Goal: Use online tool/utility: Use online tool/utility

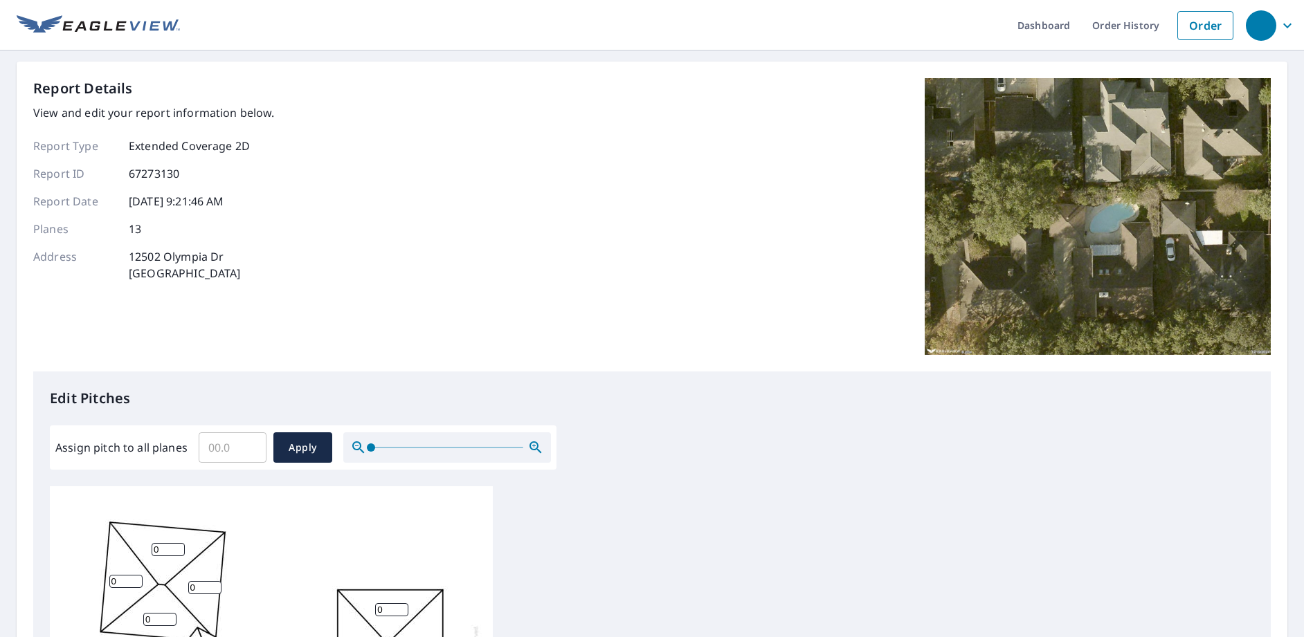
click at [208, 446] on input "Assign pitch to all planes" at bounding box center [233, 447] width 68 height 39
click at [250, 444] on input "6.1" at bounding box center [233, 447] width 68 height 39
click at [250, 444] on input "6.2" at bounding box center [233, 447] width 68 height 39
click at [250, 450] on input "6.1" at bounding box center [233, 447] width 68 height 39
type input "6"
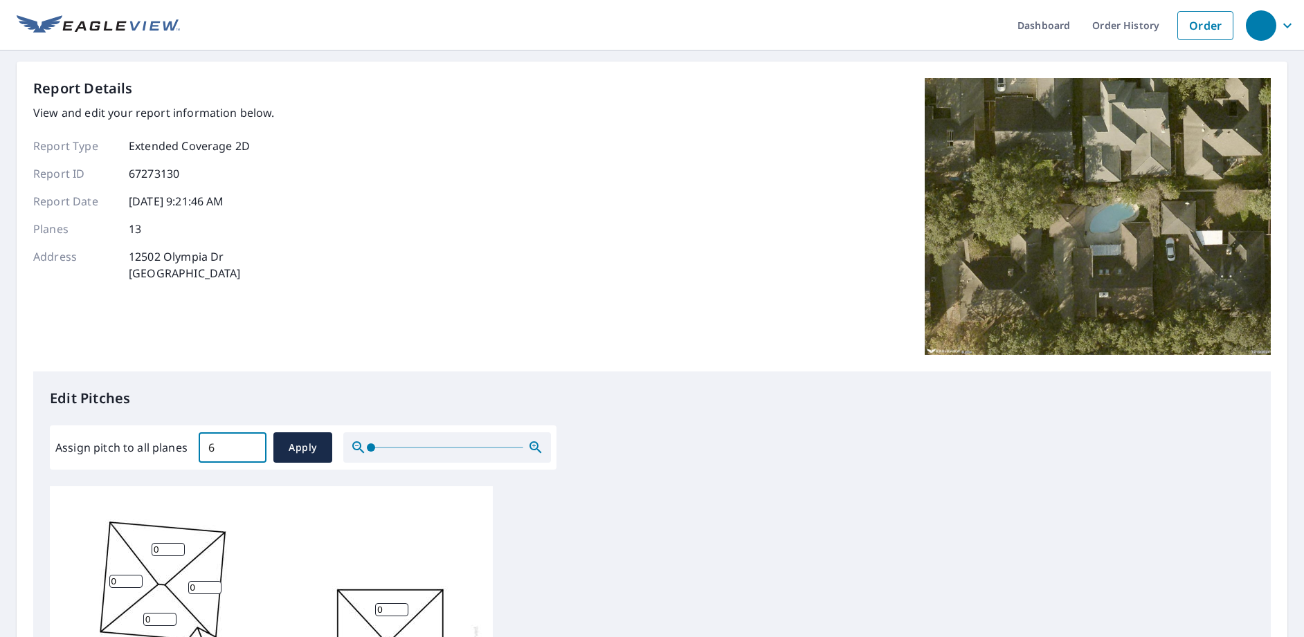
click at [250, 450] on input "6" at bounding box center [233, 447] width 68 height 39
click at [304, 449] on span "Apply" at bounding box center [302, 447] width 37 height 17
type input "6"
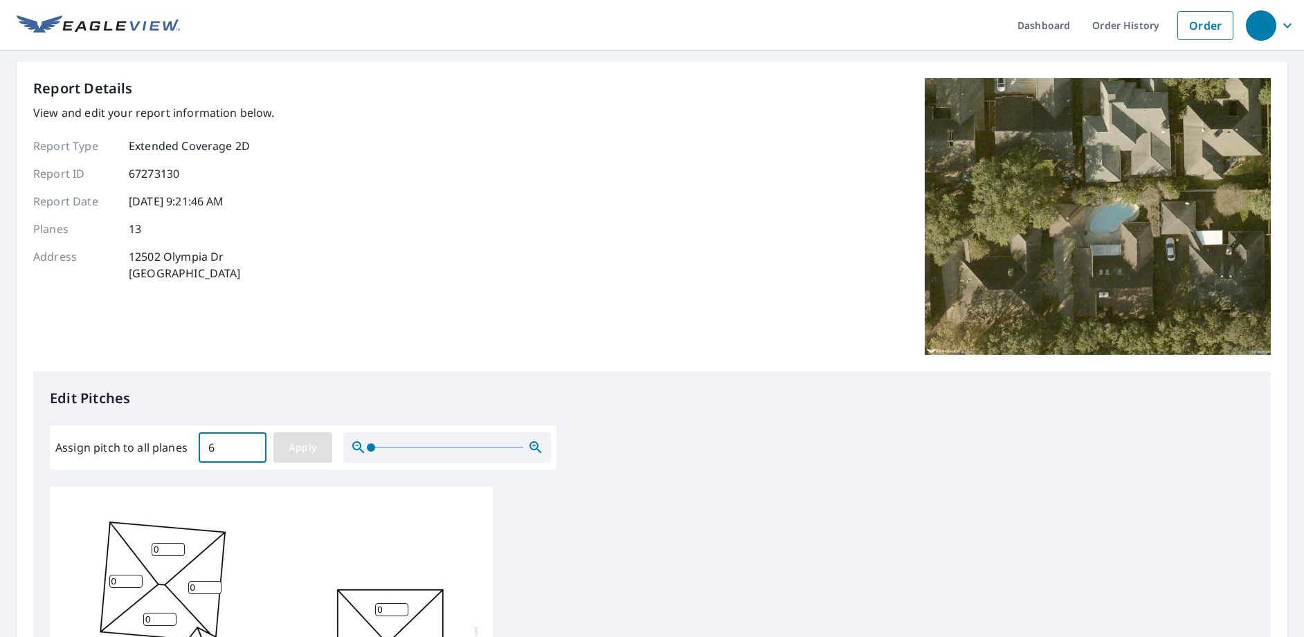
type input "6"
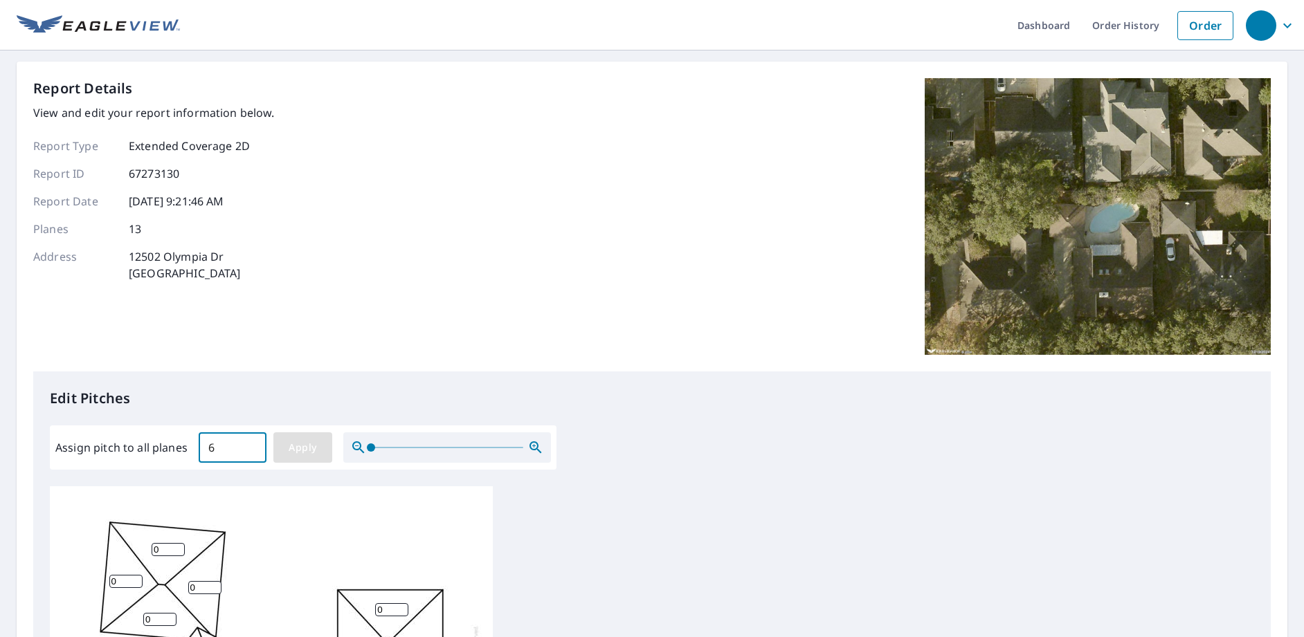
type input "6"
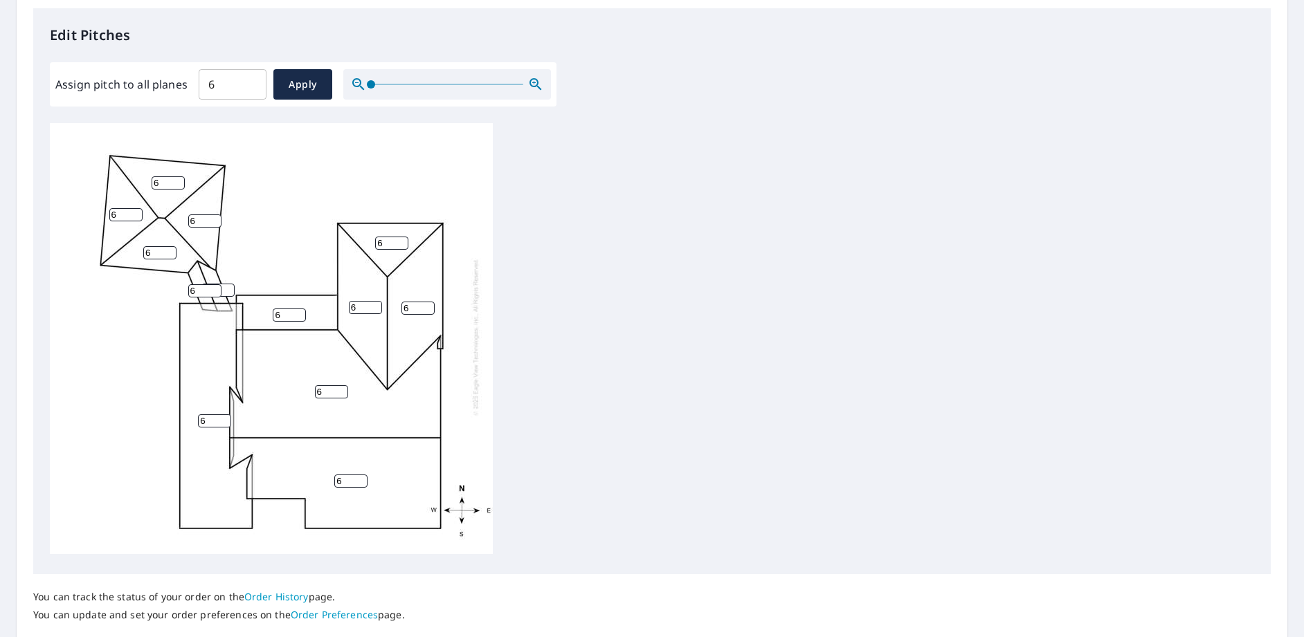
scroll to position [458, 0]
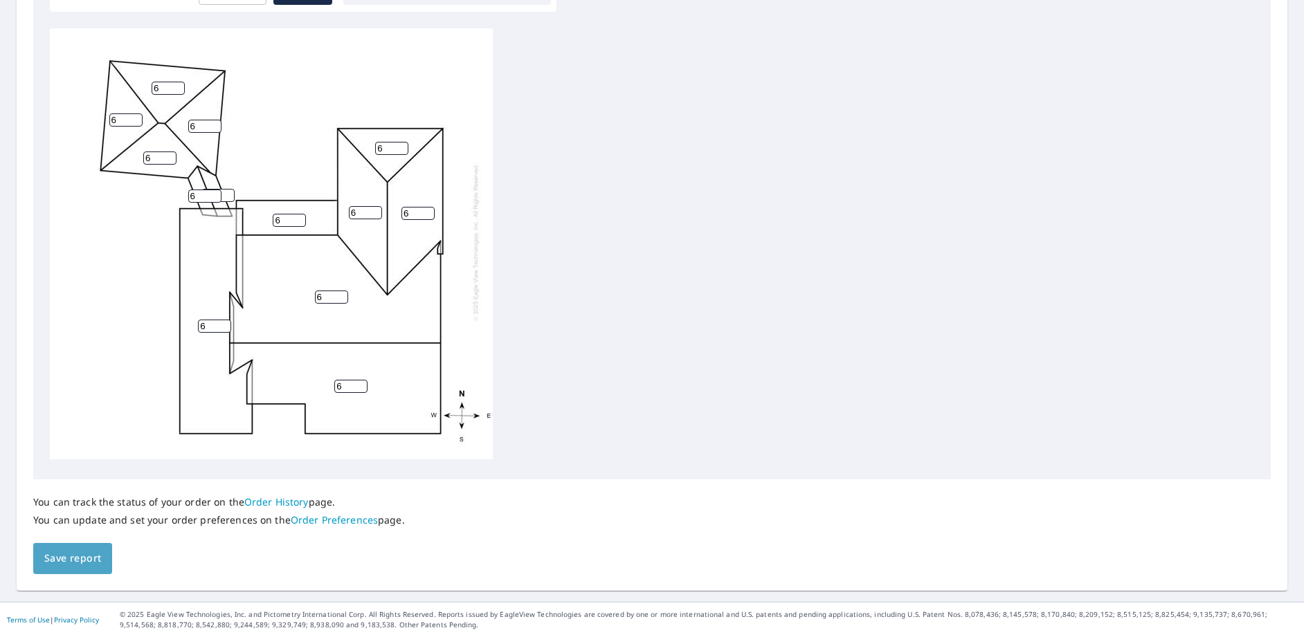
drag, startPoint x: 81, startPoint y: 555, endPoint x: 698, endPoint y: 534, distance: 616.9
click at [86, 555] on span "Save report" at bounding box center [72, 558] width 57 height 17
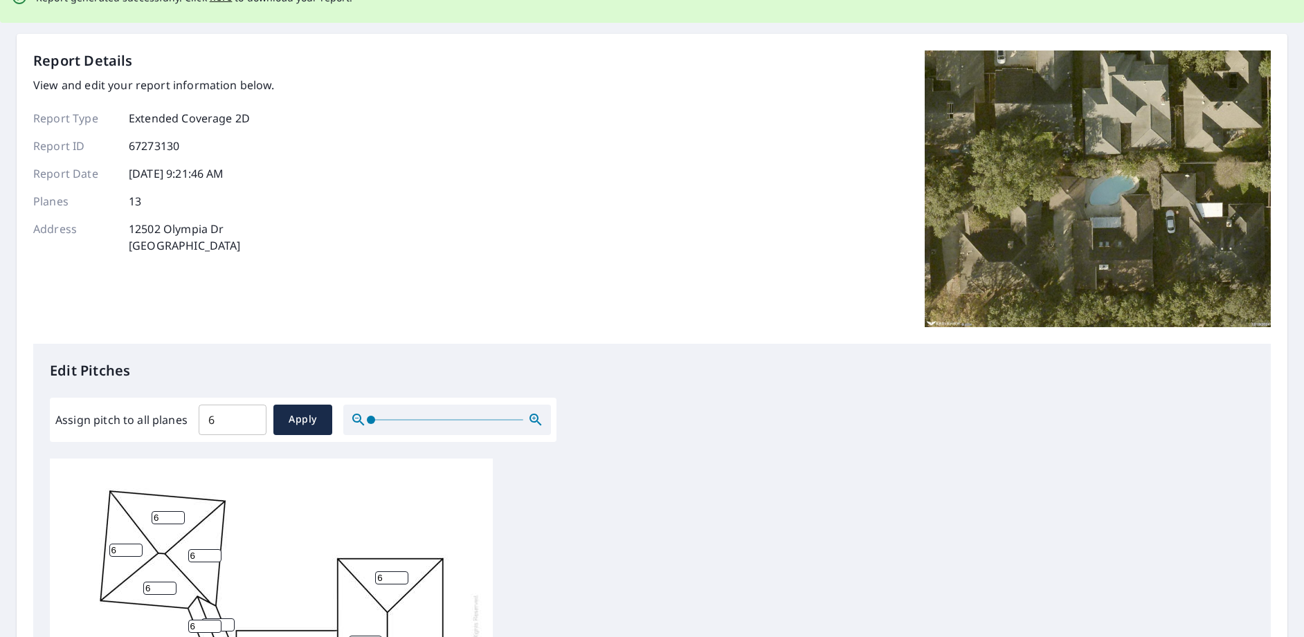
scroll to position [0, 0]
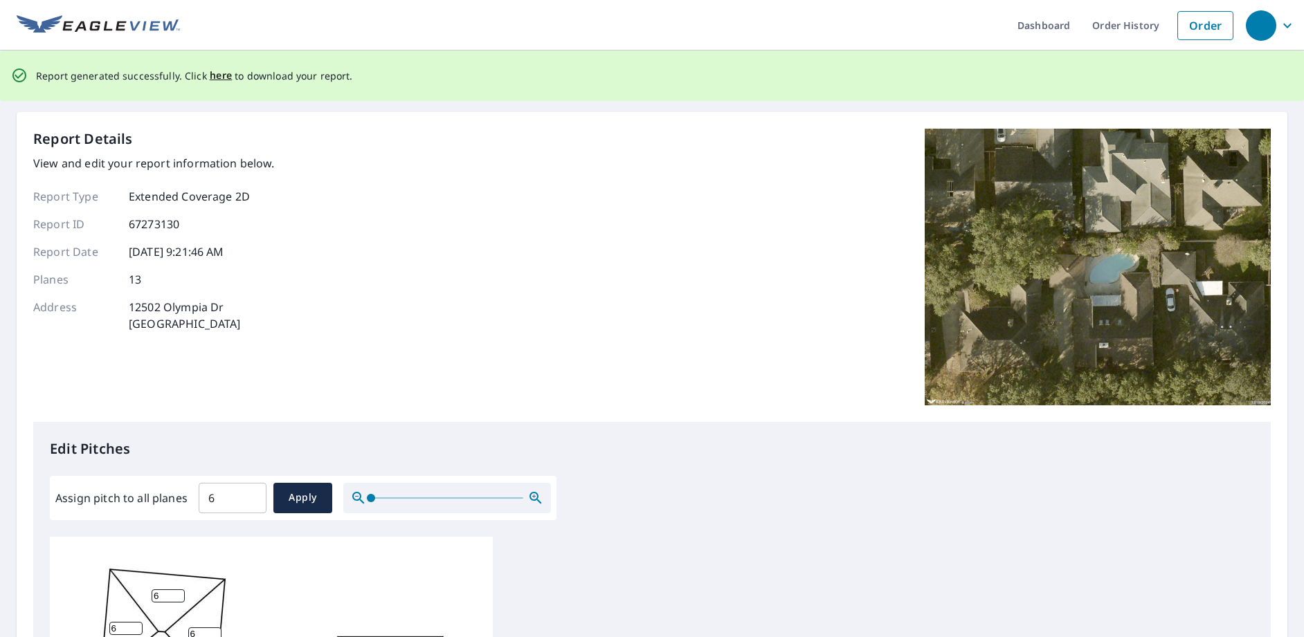
click at [385, 49] on ul "Dashboard Order History Order" at bounding box center [710, 25] width 1060 height 51
click at [215, 77] on span "here" at bounding box center [221, 75] width 23 height 17
